Goal: Transaction & Acquisition: Purchase product/service

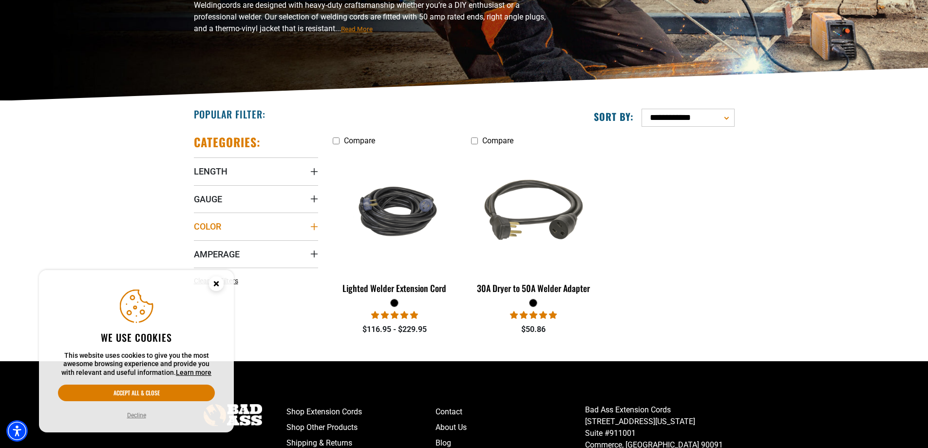
scroll to position [195, 0]
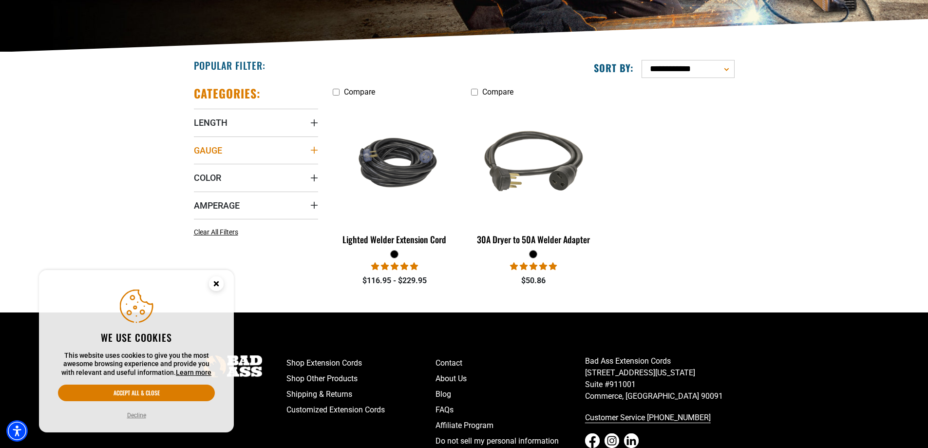
click at [213, 150] on span "Gauge" at bounding box center [208, 150] width 28 height 11
click at [135, 146] on section "**********" at bounding box center [464, 182] width 928 height 260
click at [198, 171] on icon at bounding box center [198, 170] width 8 height 13
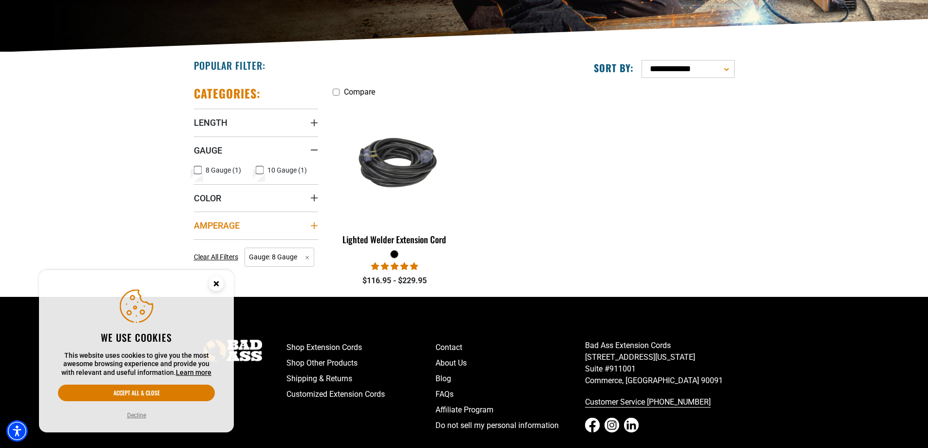
click at [311, 226] on icon "Amperage" at bounding box center [314, 226] width 8 height 8
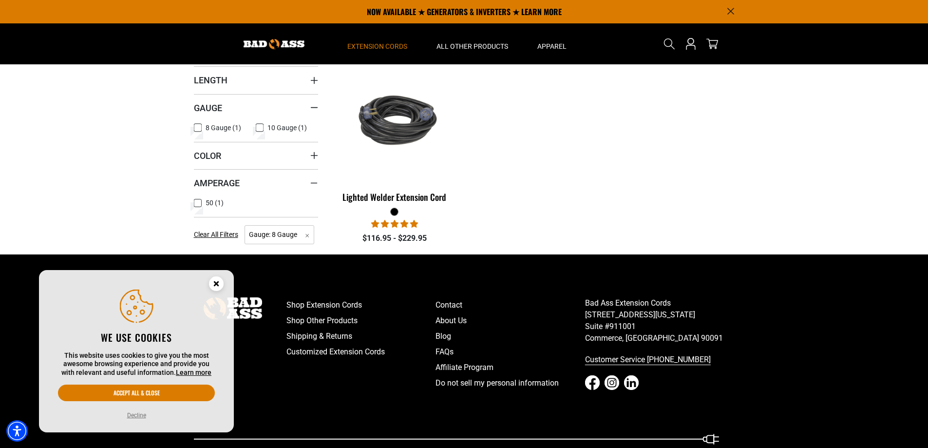
scroll to position [227, 0]
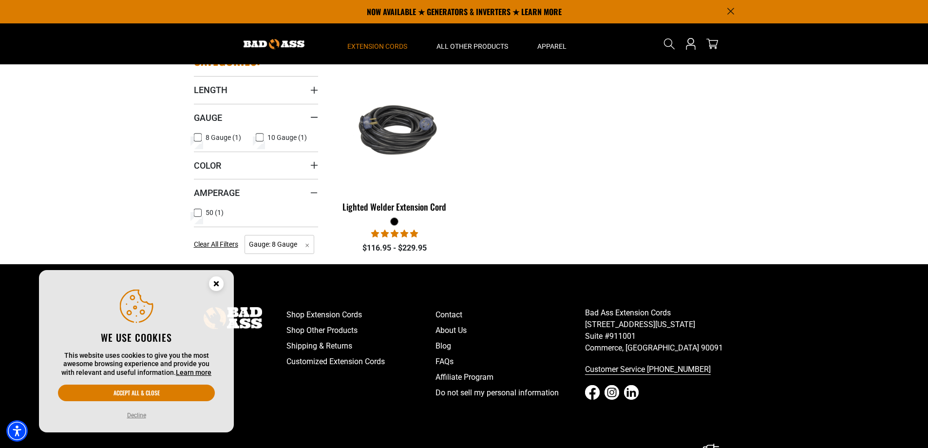
click at [199, 214] on icon at bounding box center [198, 212] width 8 height 13
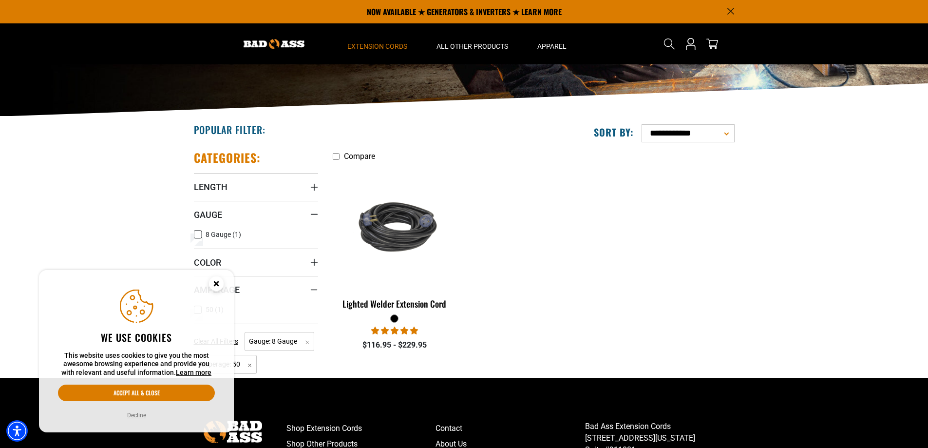
scroll to position [130, 0]
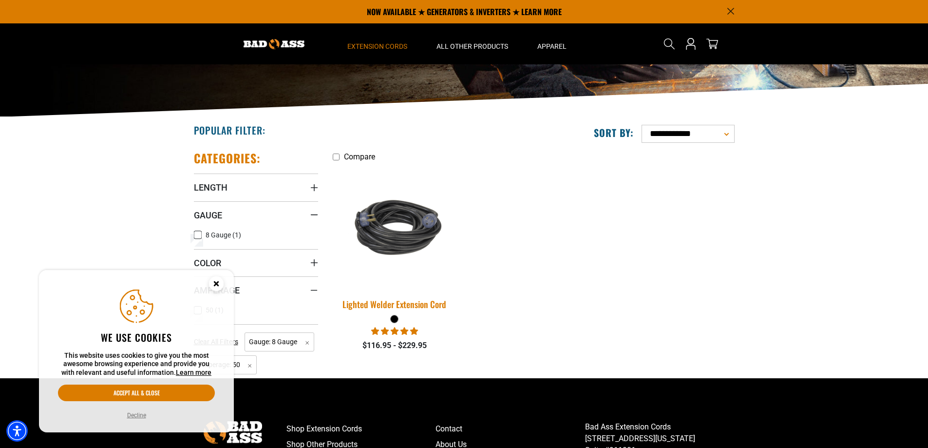
click at [405, 241] on img at bounding box center [394, 227] width 136 height 83
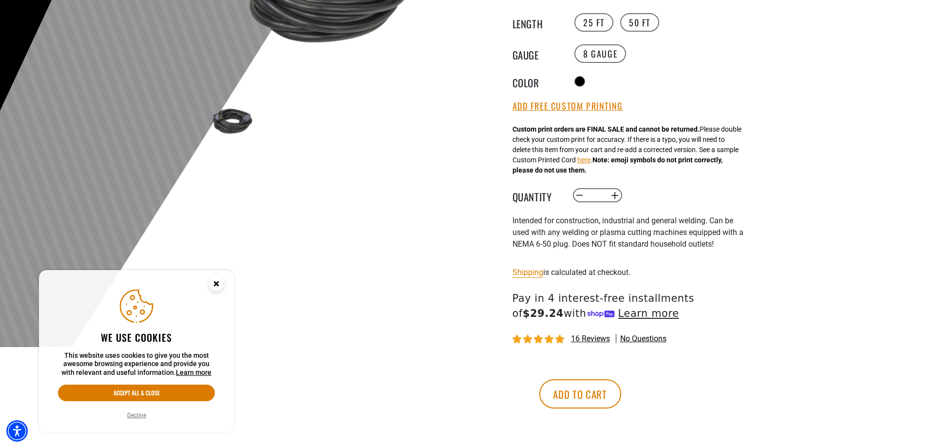
scroll to position [243, 0]
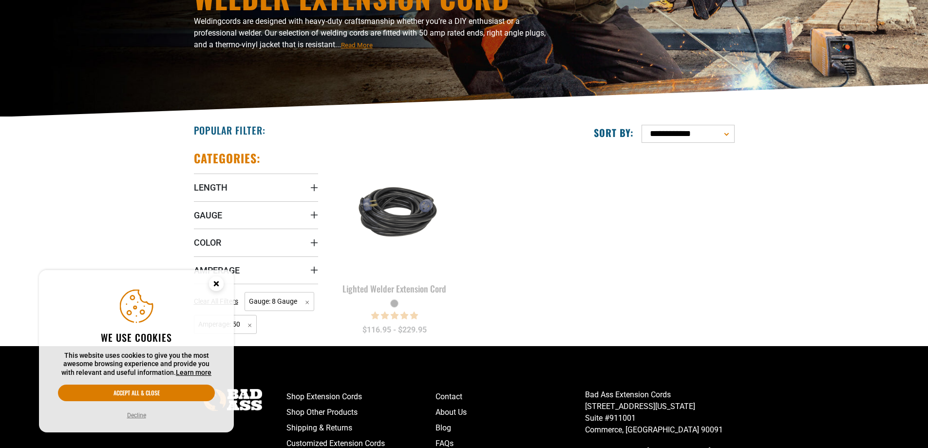
scroll to position [227, 0]
